Goal: Information Seeking & Learning: Learn about a topic

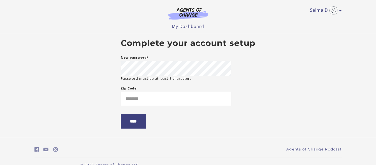
click at [171, 76] on small "Password must be at least 8 characters" at bounding box center [156, 78] width 71 height 5
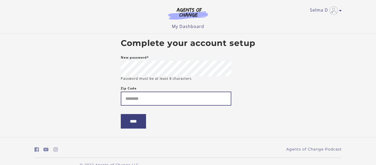
click at [154, 100] on input "Zip Code" at bounding box center [176, 98] width 111 height 14
type input "*****"
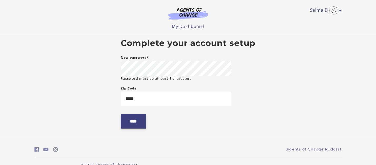
click at [134, 119] on input "****" at bounding box center [133, 121] width 25 height 14
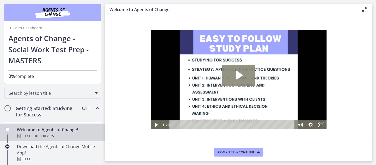
click at [252, 73] on icon "Play Video: c1o6hcmjueu5qasqsu00.mp4" at bounding box center [238, 75] width 33 height 21
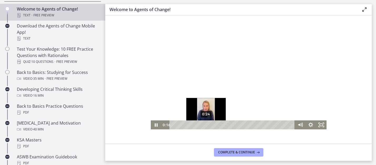
click at [206, 123] on div "0:24" at bounding box center [232, 124] width 119 height 9
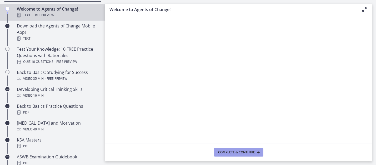
click at [244, 153] on span "Complete & continue" at bounding box center [236, 152] width 37 height 4
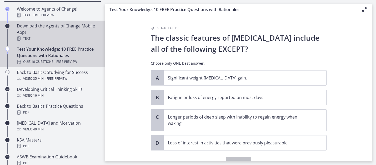
click at [68, 40] on div "Text" at bounding box center [58, 38] width 82 height 6
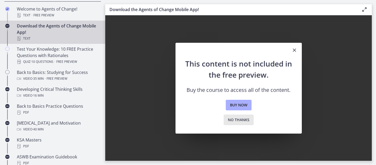
click at [249, 119] on span "No thanks" at bounding box center [239, 119] width 22 height 6
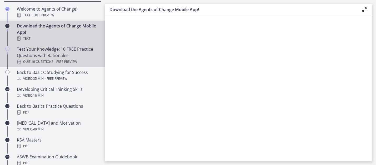
click at [67, 52] on div "Test Your Knowledge: 10 FREE Practice Questions with Rationales Quiz · 10 Quest…" at bounding box center [58, 55] width 82 height 19
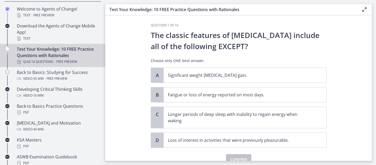
scroll to position [7, 0]
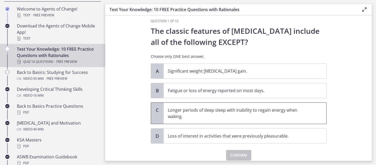
click at [235, 117] on p "Longer periods of deep sleep with inability to regain energy when waking." at bounding box center [240, 113] width 144 height 13
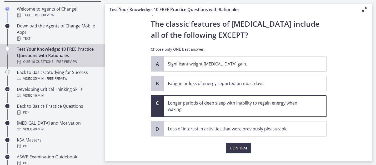
scroll to position [18, 0]
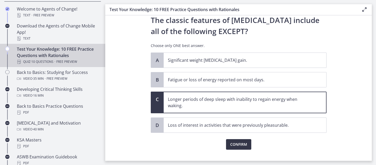
click at [244, 145] on span "Confirm" at bounding box center [238, 144] width 17 height 6
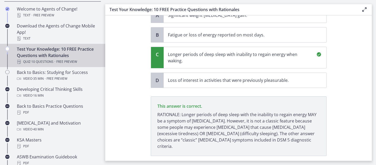
scroll to position [89, 0]
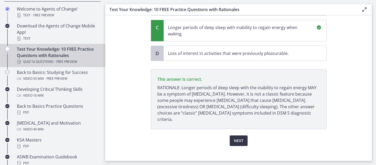
click at [241, 137] on span "Next" at bounding box center [238, 140] width 9 height 6
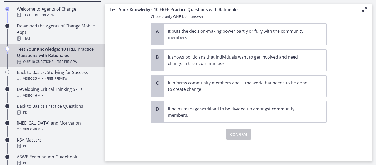
scroll to position [0, 0]
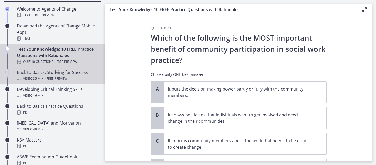
click at [77, 79] on div "Video · 35 min · Free preview" at bounding box center [58, 78] width 82 height 6
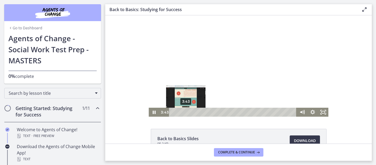
click at [186, 112] on div "3:43" at bounding box center [233, 111] width 121 height 9
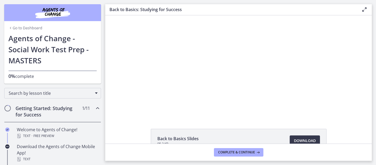
click at [46, 11] on img "Chapters" at bounding box center [52, 12] width 63 height 13
click at [21, 29] on link "Go to Dashboard" at bounding box center [25, 27] width 34 height 5
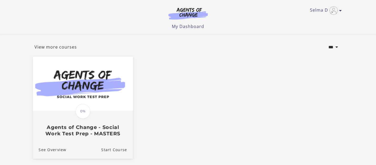
scroll to position [27, 0]
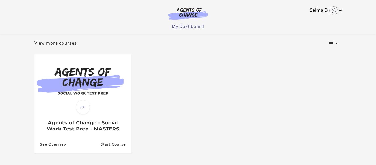
click at [317, 13] on link "Selma D" at bounding box center [324, 10] width 29 height 8
click at [321, 21] on link "My Account" at bounding box center [320, 19] width 46 height 9
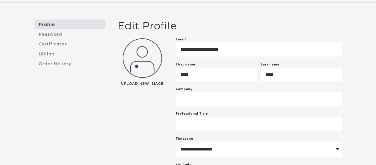
scroll to position [32, 0]
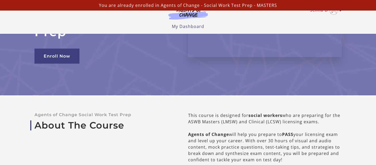
scroll to position [67, 0]
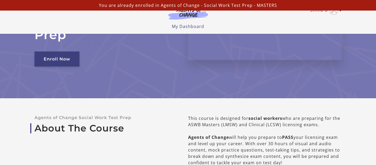
click at [65, 62] on link "Enroll Now" at bounding box center [57, 58] width 45 height 15
